Goal: Book appointment/travel/reservation

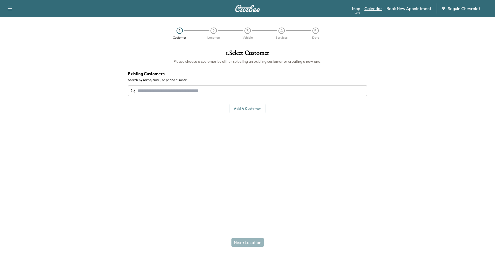
click at [369, 9] on link "Calendar" at bounding box center [373, 8] width 18 height 6
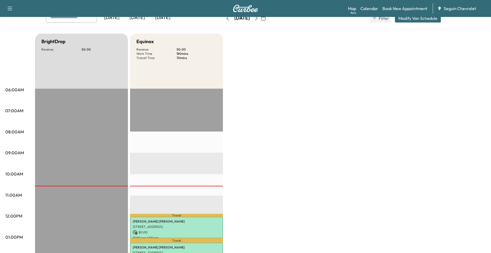
scroll to position [133, 0]
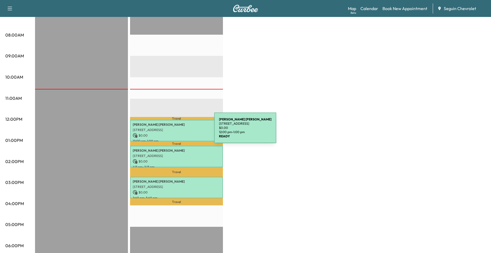
click at [174, 130] on p "[STREET_ADDRESS]" at bounding box center [176, 130] width 87 height 4
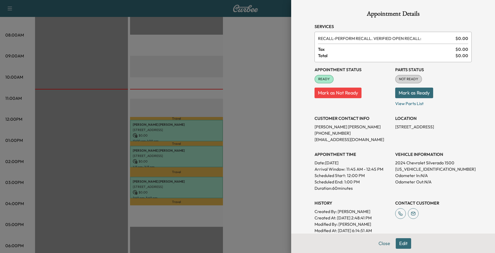
click at [181, 102] on div at bounding box center [247, 126] width 495 height 253
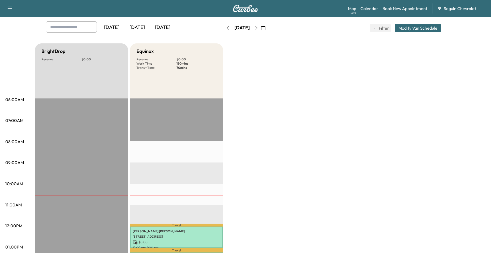
scroll to position [0, 0]
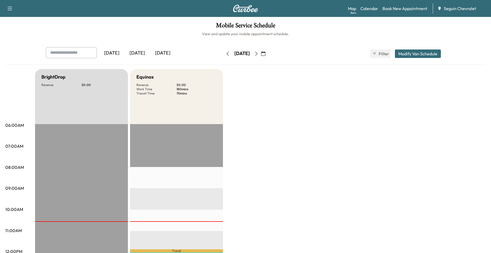
click at [265, 55] on icon "button" at bounding box center [263, 54] width 4 height 4
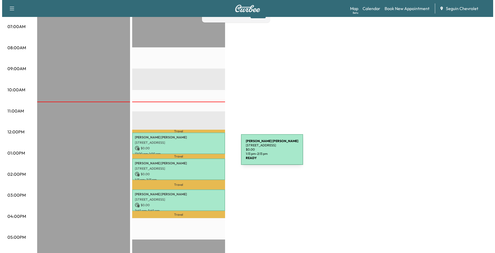
scroll to position [133, 0]
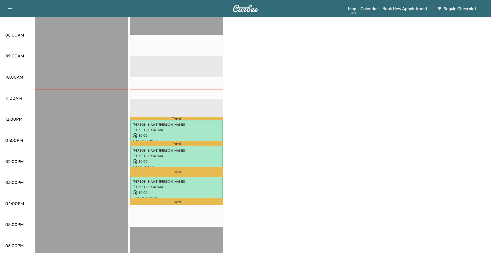
drag, startPoint x: 191, startPoint y: 103, endPoint x: 195, endPoint y: 100, distance: 4.6
click at [191, 102] on div "Travel [PERSON_NAME] [STREET_ADDRESS][PERSON_NAME] $ 0.00 12:00 pm - 1:00 pm Tr…" at bounding box center [176, 163] width 93 height 343
click at [190, 123] on p "[PERSON_NAME]" at bounding box center [176, 125] width 87 height 4
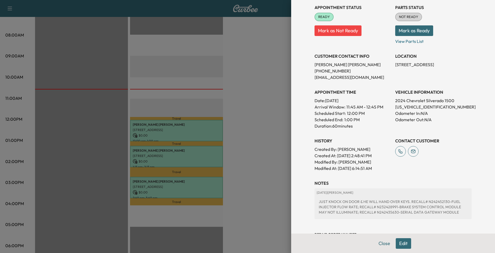
scroll to position [53, 0]
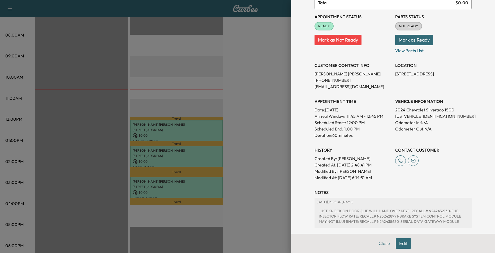
click at [251, 151] on div at bounding box center [247, 126] width 495 height 253
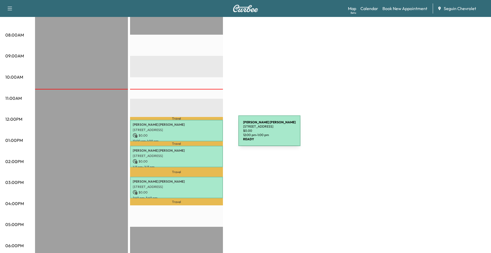
click at [198, 134] on p "$ 0.00" at bounding box center [176, 135] width 87 height 5
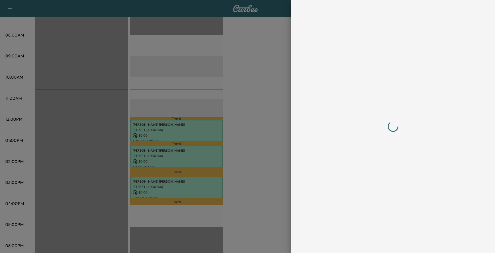
click at [282, 176] on div at bounding box center [247, 126] width 495 height 253
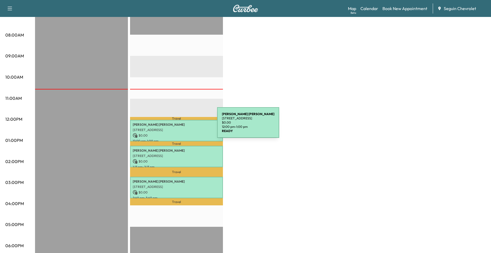
click at [177, 126] on div "[PERSON_NAME] [STREET_ADDRESS][PERSON_NAME] $ 0.00 12:00 pm - 1:00 pm" at bounding box center [176, 130] width 93 height 21
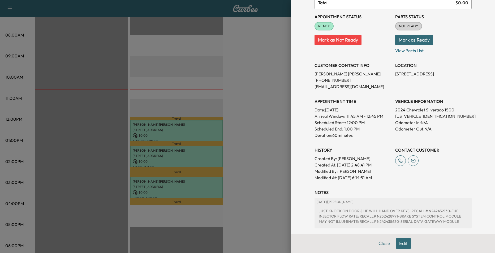
click at [401, 242] on button "Edit" at bounding box center [402, 244] width 15 height 11
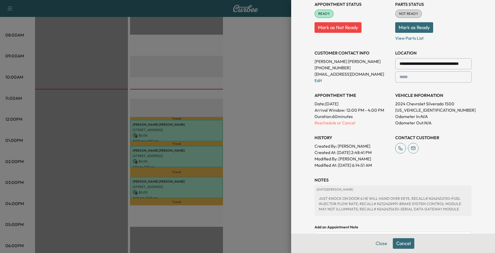
scroll to position [80, 0]
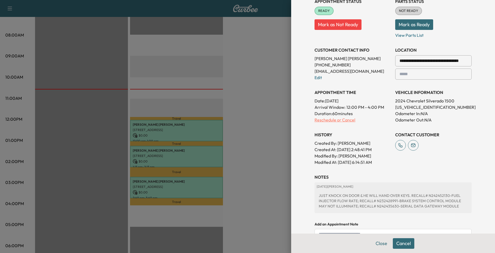
click at [339, 122] on p "Reschedule or Cancel" at bounding box center [352, 120] width 76 height 6
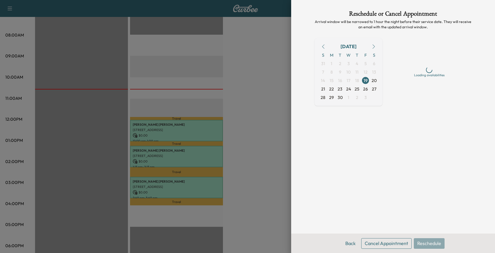
scroll to position [0, 0]
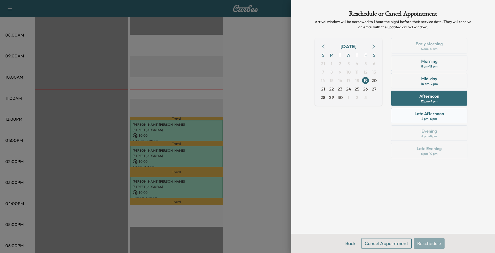
click at [439, 121] on div "Late Afternoon 2 pm - 6 pm" at bounding box center [429, 115] width 76 height 15
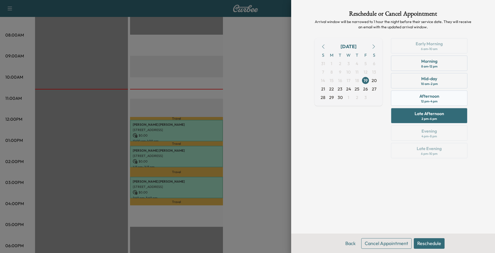
click at [431, 103] on div "12 pm - 4 pm" at bounding box center [429, 101] width 16 height 4
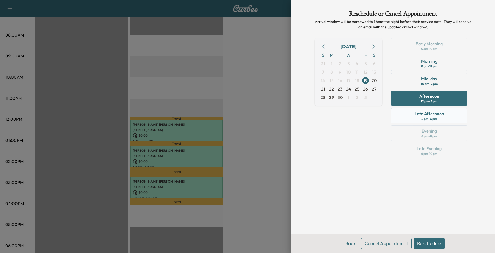
click at [428, 117] on div "2 pm - 6 pm" at bounding box center [428, 119] width 15 height 4
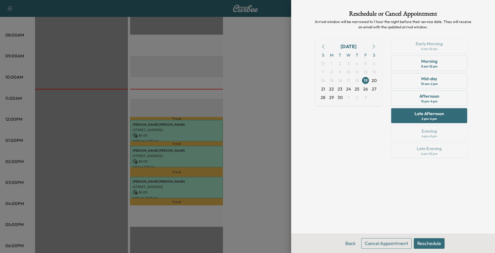
click at [426, 243] on button "Reschedule" at bounding box center [428, 244] width 31 height 11
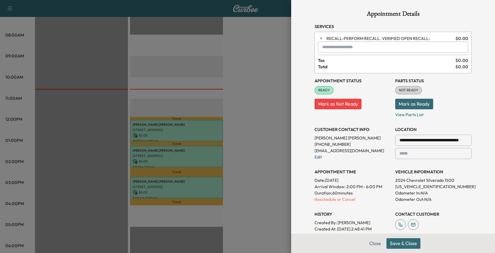
click at [406, 244] on button "Save & Close" at bounding box center [403, 244] width 34 height 11
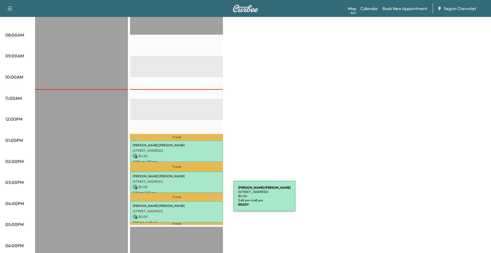
click at [191, 206] on p "[PERSON_NAME]" at bounding box center [176, 206] width 87 height 4
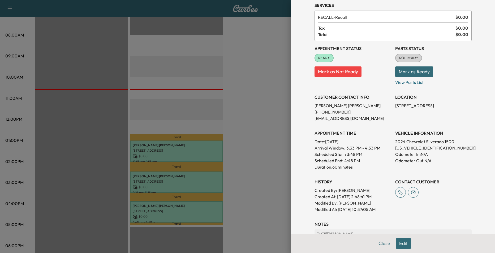
scroll to position [53, 0]
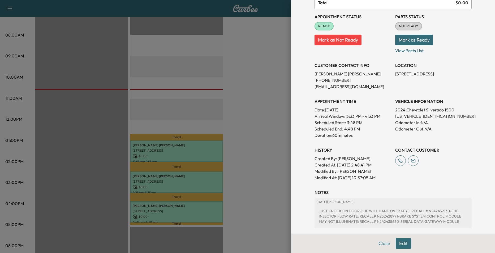
click at [395, 242] on button "Edit" at bounding box center [402, 244] width 15 height 11
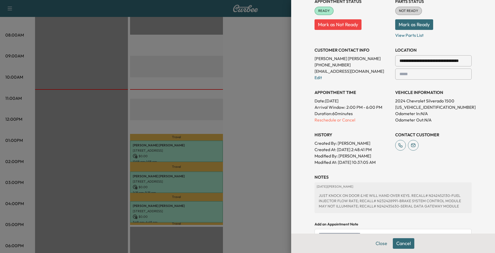
scroll to position [127, 0]
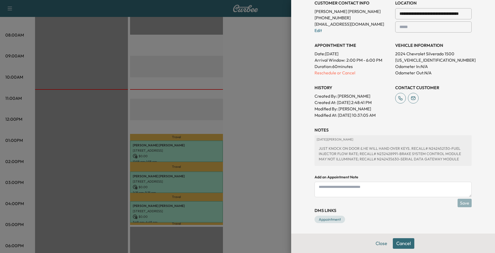
click at [374, 187] on textarea at bounding box center [392, 189] width 157 height 15
click at [352, 190] on textarea at bounding box center [392, 189] width 157 height 15
type textarea "*"
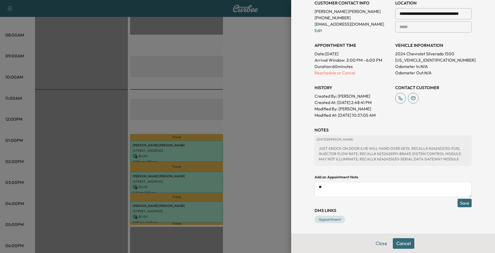
type textarea "*"
type textarea "**********"
click at [457, 203] on button "Save" at bounding box center [464, 203] width 14 height 8
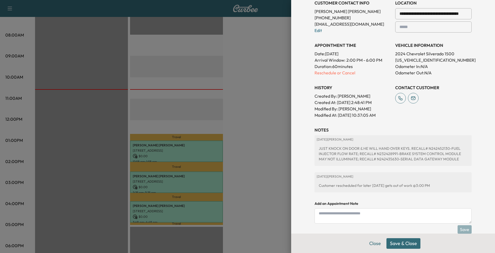
click at [394, 244] on button "Save & Close" at bounding box center [403, 244] width 34 height 11
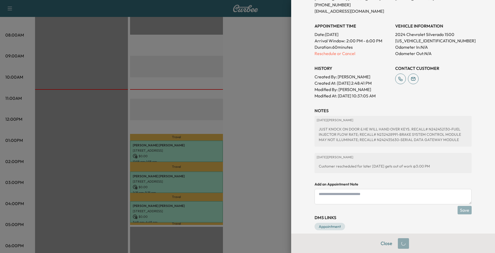
scroll to position [136, 0]
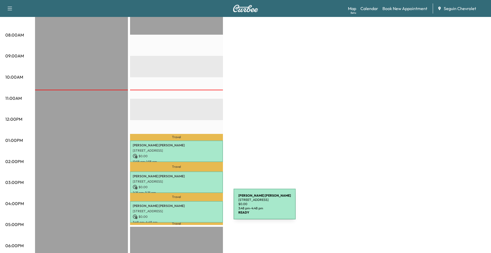
click at [194, 209] on p "[STREET_ADDRESS]" at bounding box center [176, 211] width 87 height 4
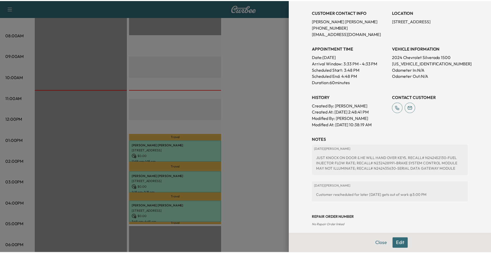
scroll to position [135, 0]
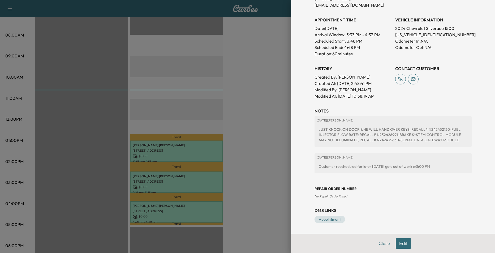
click at [267, 164] on div at bounding box center [247, 126] width 495 height 253
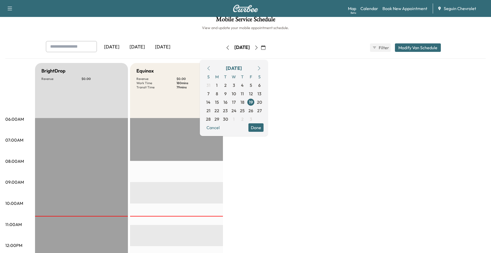
scroll to position [0, 0]
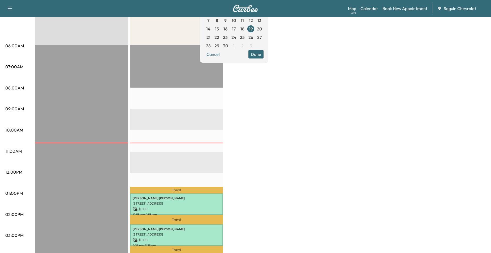
click at [269, 188] on div "BrightDrop Revenue $ 0.00 EST Start Equinox Revenue $ 0.00 Work Time 180 mins T…" at bounding box center [260, 189] width 450 height 398
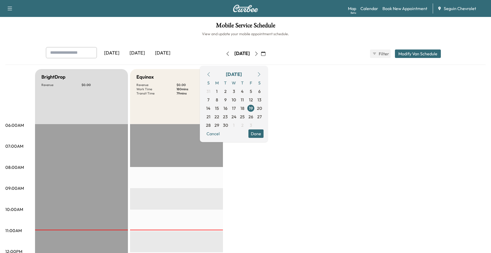
click at [190, 56] on div "[DATE] [DATE] [DATE]" at bounding box center [126, 53] width 160 height 13
click at [195, 52] on div "[DATE] [DATE] [DATE]" at bounding box center [126, 53] width 160 height 13
click at [200, 51] on div "[DATE] [DATE] [DATE]" at bounding box center [126, 53] width 160 height 13
click at [219, 118] on span "22" at bounding box center [216, 117] width 5 height 6
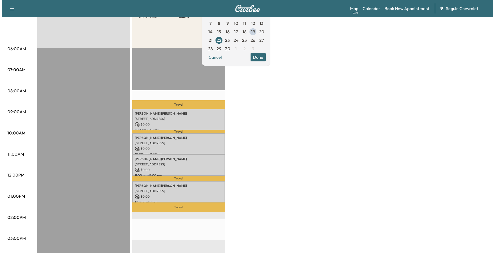
scroll to position [80, 0]
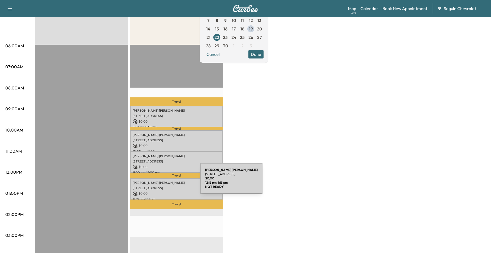
click at [160, 182] on p "[PERSON_NAME]" at bounding box center [176, 183] width 87 height 4
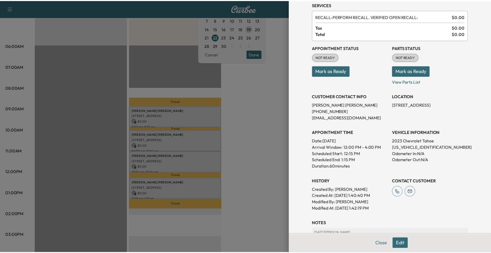
scroll to position [106, 0]
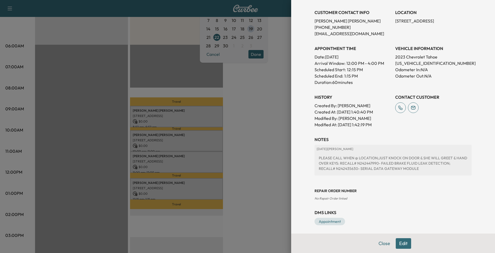
click at [284, 105] on div at bounding box center [247, 126] width 495 height 253
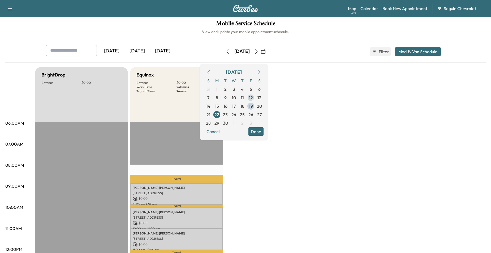
scroll to position [0, 0]
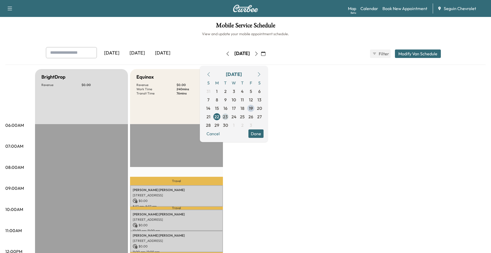
click at [227, 114] on span "23" at bounding box center [225, 117] width 5 height 6
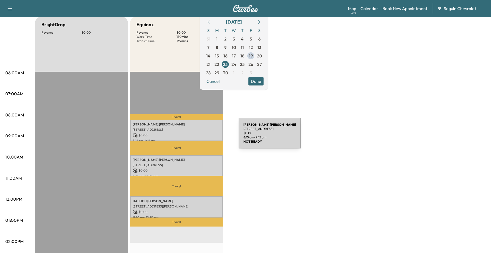
scroll to position [53, 0]
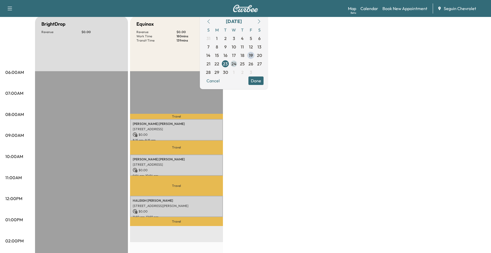
click at [236, 66] on span "24" at bounding box center [233, 64] width 5 height 6
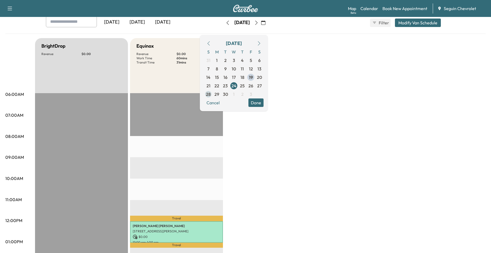
scroll to position [27, 0]
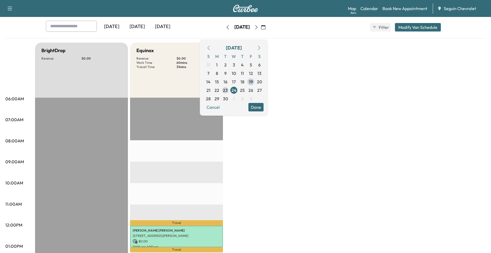
click at [227, 89] on span "23" at bounding box center [225, 90] width 5 height 6
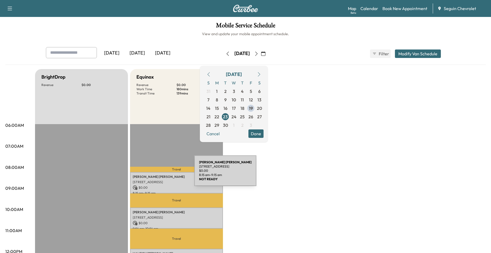
click at [154, 176] on p "[PERSON_NAME]" at bounding box center [176, 177] width 87 height 4
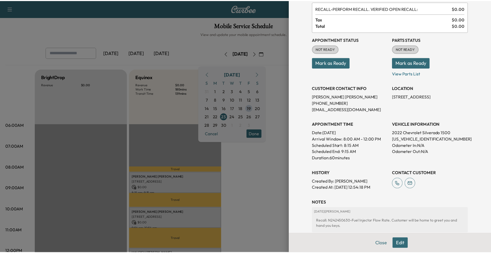
scroll to position [90, 0]
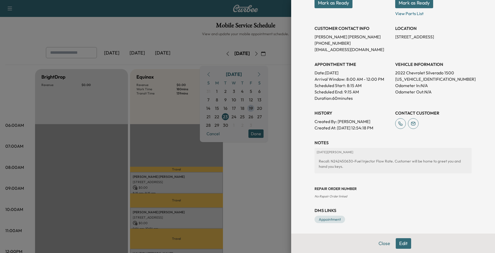
click at [242, 167] on div at bounding box center [247, 126] width 495 height 253
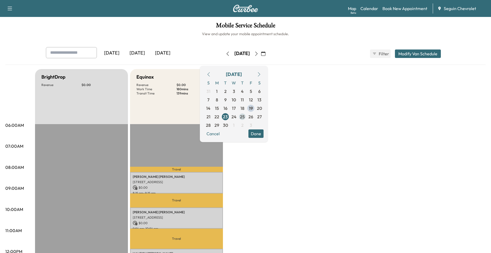
click at [244, 116] on span "25" at bounding box center [242, 117] width 5 height 6
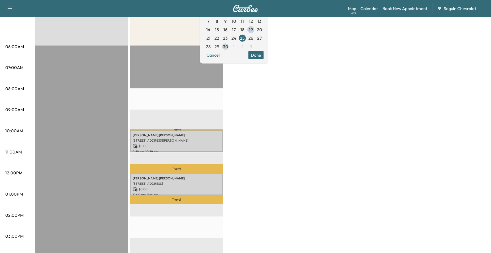
scroll to position [80, 0]
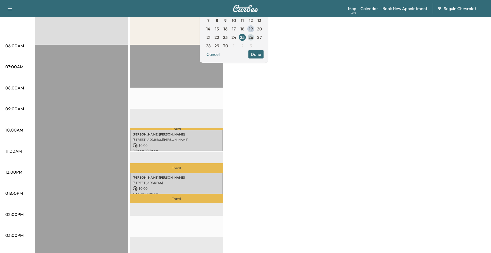
click at [253, 39] on span "26" at bounding box center [250, 37] width 5 height 6
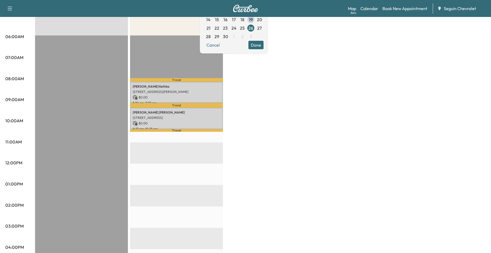
scroll to position [80, 0]
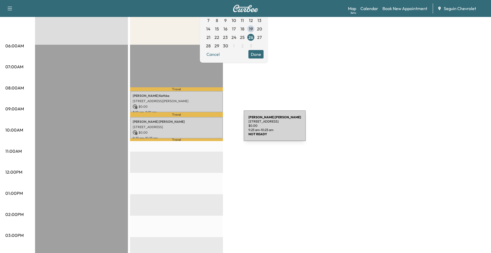
click at [204, 129] on div "[PERSON_NAME] [STREET_ADDRESS] $ 0.00 9:23 am - 10:23 am" at bounding box center [176, 127] width 93 height 21
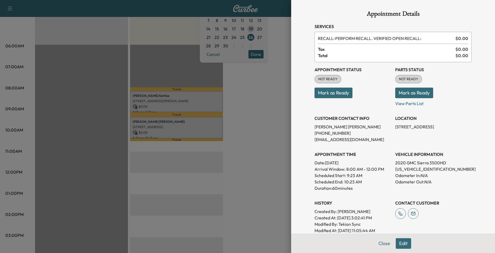
click at [248, 129] on div at bounding box center [247, 126] width 495 height 253
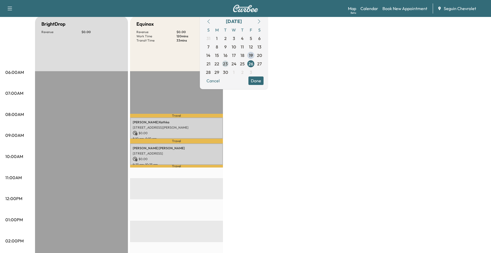
scroll to position [0, 0]
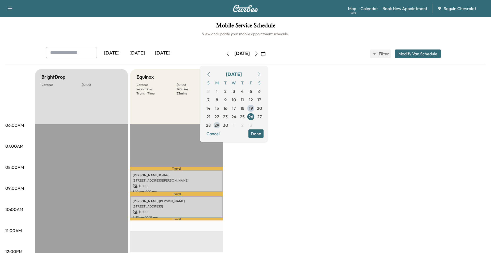
click at [219, 123] on span "29" at bounding box center [216, 125] width 5 height 6
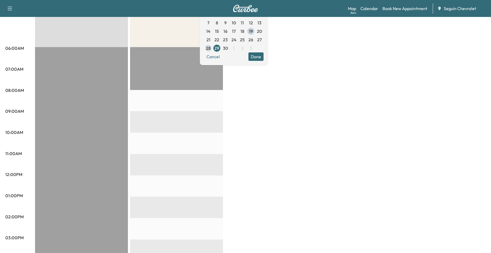
scroll to position [27, 0]
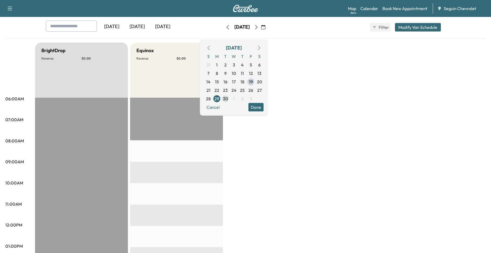
click at [228, 100] on span "30" at bounding box center [225, 99] width 5 height 6
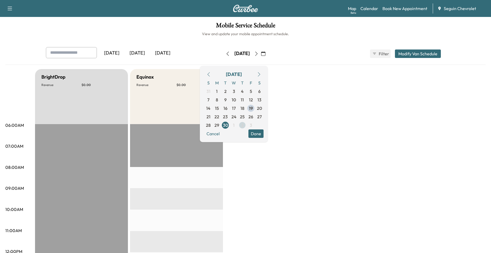
click at [243, 125] on span "2" at bounding box center [242, 125] width 2 height 6
click at [236, 124] on span "29" at bounding box center [233, 125] width 5 height 6
click at [243, 91] on span "2" at bounding box center [242, 91] width 2 height 6
click at [246, 91] on span "2" at bounding box center [242, 91] width 8 height 8
click at [263, 91] on span "4" at bounding box center [259, 91] width 8 height 8
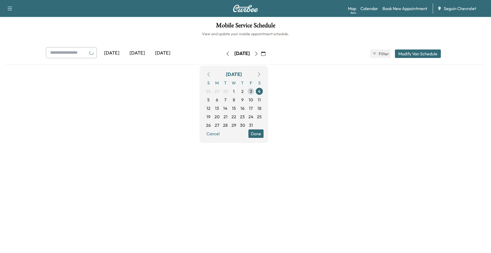
click at [255, 91] on span "3" at bounding box center [250, 91] width 8 height 8
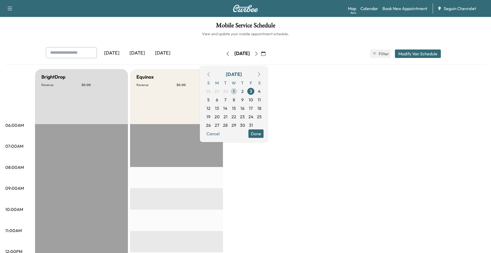
click at [234, 90] on span "1" at bounding box center [234, 91] width 2 height 6
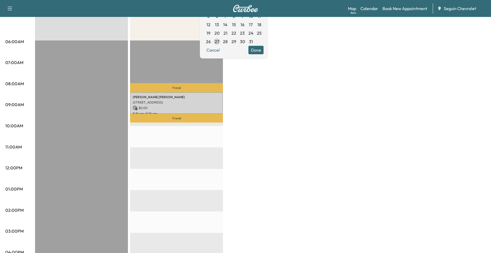
scroll to position [80, 0]
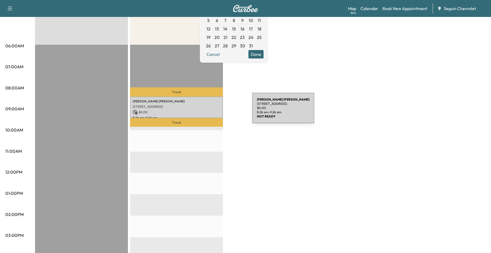
click at [212, 111] on p "$ 0.00" at bounding box center [176, 112] width 87 height 5
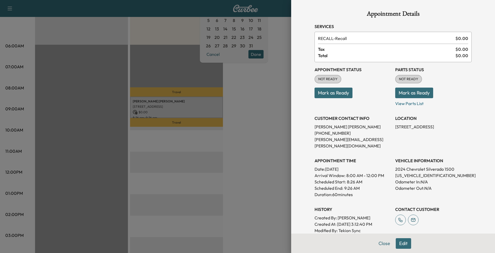
click at [231, 125] on div at bounding box center [247, 126] width 495 height 253
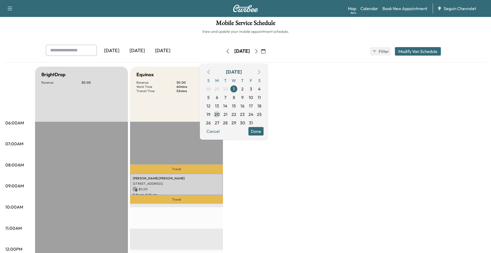
scroll to position [0, 0]
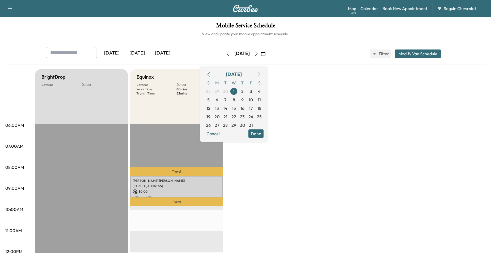
click at [211, 76] on icon "button" at bounding box center [208, 74] width 4 height 4
click at [236, 118] on span "24" at bounding box center [233, 117] width 5 height 6
